Goal: Register for event/course

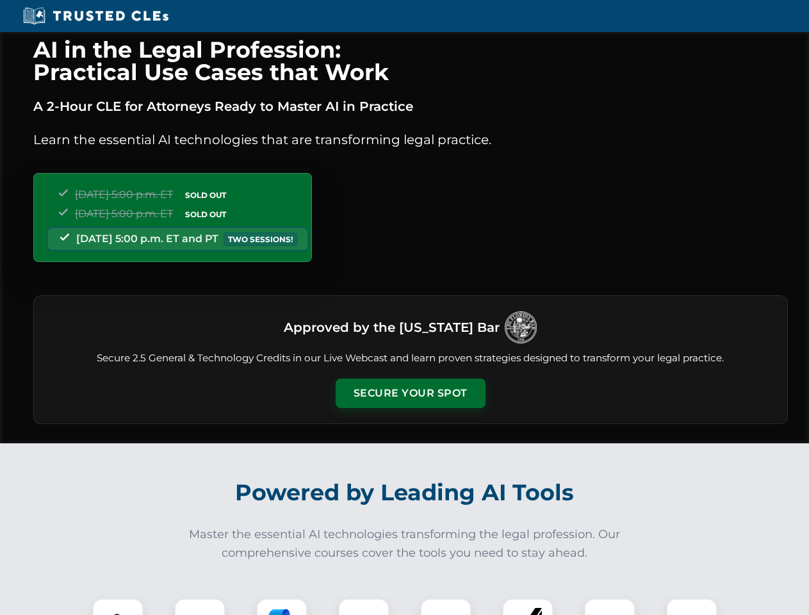
click at [410, 393] on button "Secure Your Spot" at bounding box center [411, 393] width 150 height 29
click at [118, 607] on img at bounding box center [117, 623] width 37 height 37
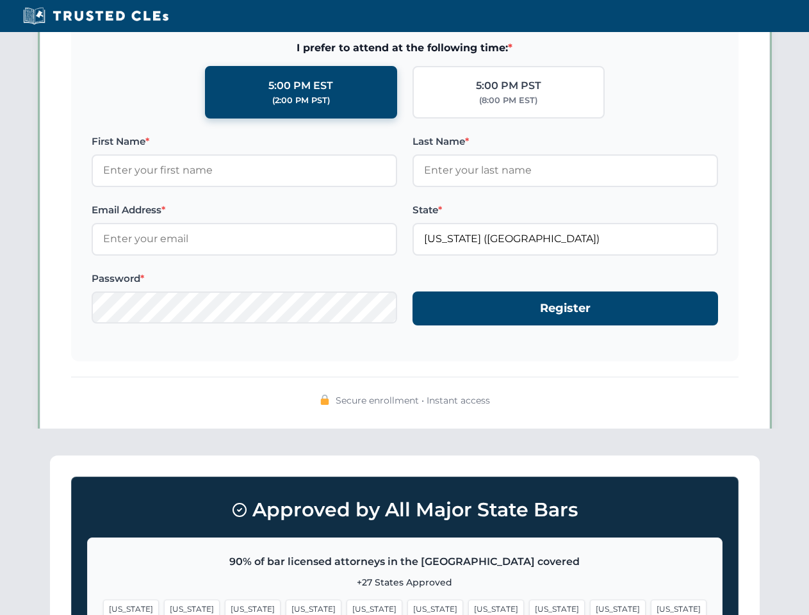
click at [468, 607] on span "[US_STATE]" at bounding box center [496, 608] width 56 height 19
click at [590, 607] on span "[US_STATE]" at bounding box center [618, 608] width 56 height 19
